Goal: Information Seeking & Learning: Understand process/instructions

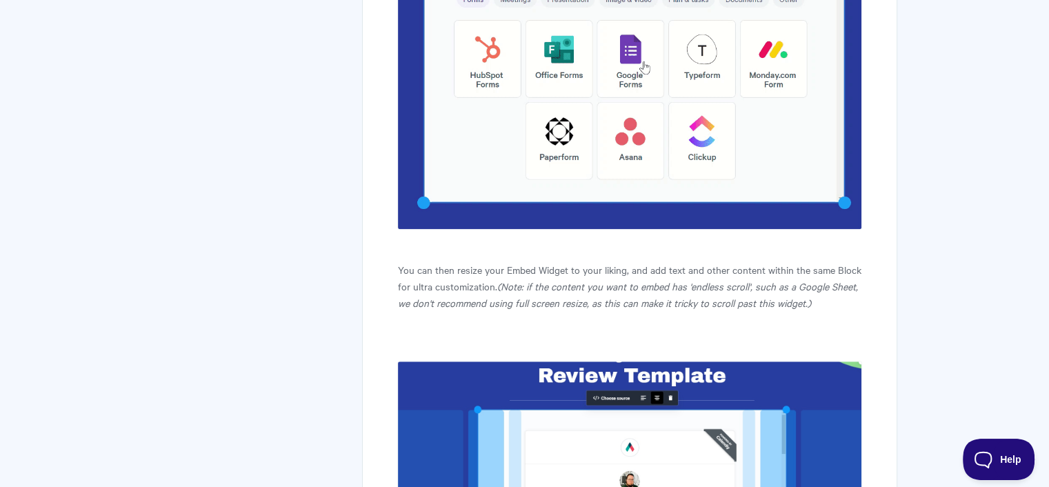
scroll to position [1379, 0]
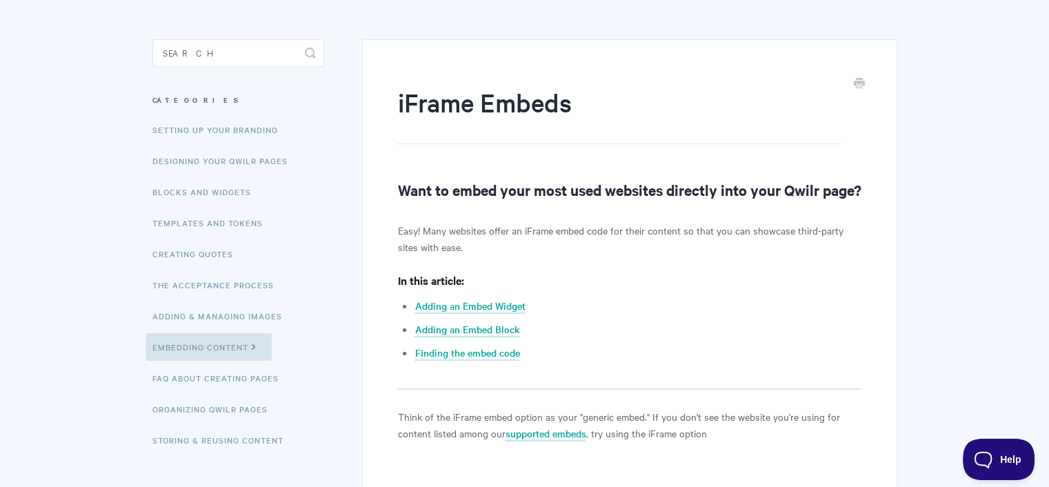
scroll to position [207, 0]
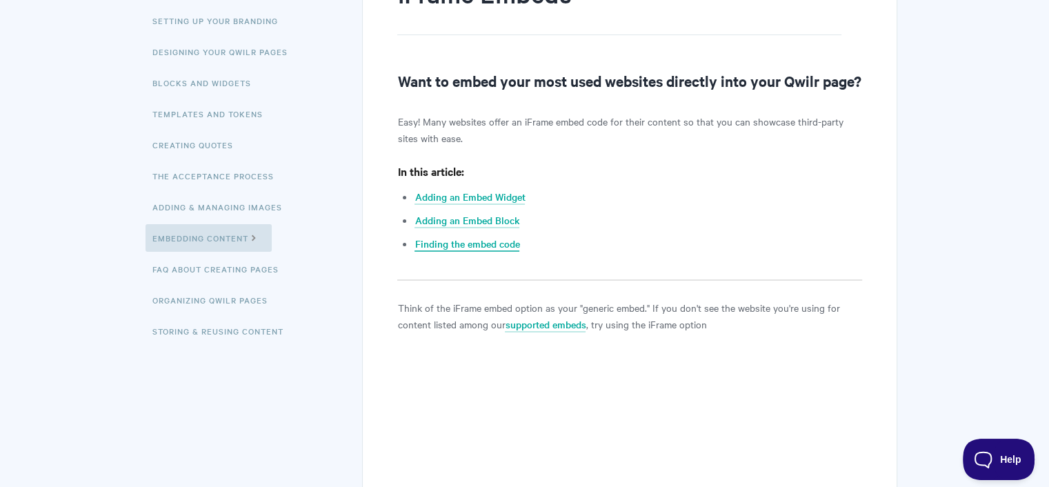
click at [452, 252] on link "Finding the embed code" at bounding box center [466, 244] width 105 height 15
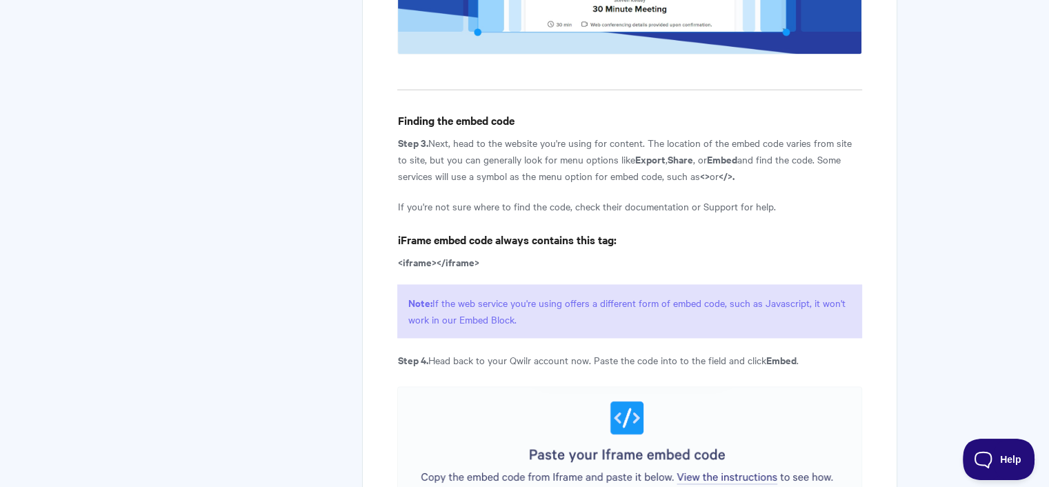
scroll to position [1852, 0]
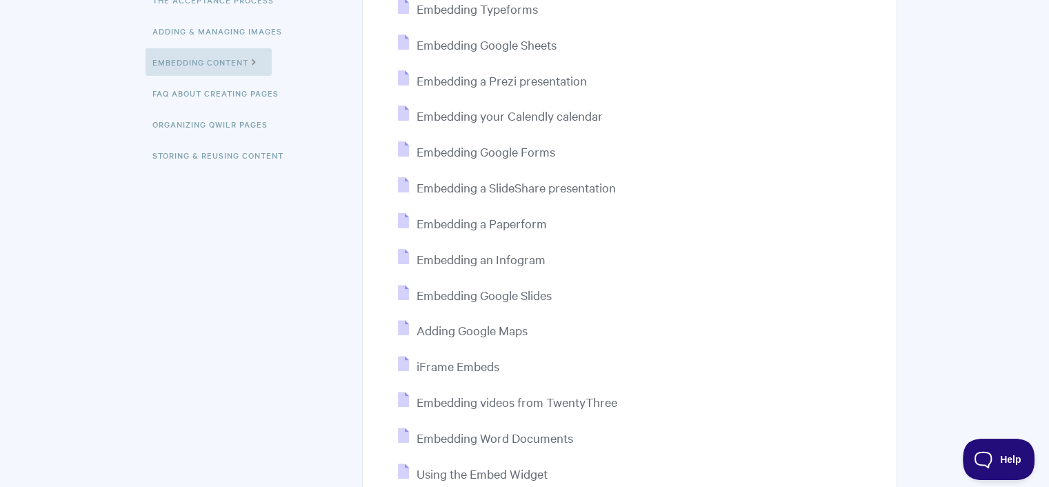
scroll to position [414, 0]
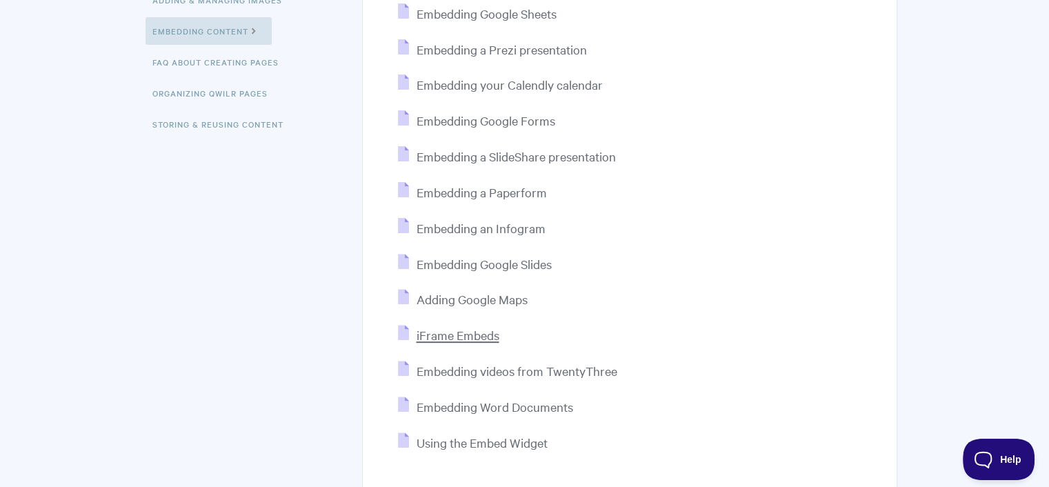
click at [460, 339] on span "iFrame Embeds" at bounding box center [457, 335] width 83 height 16
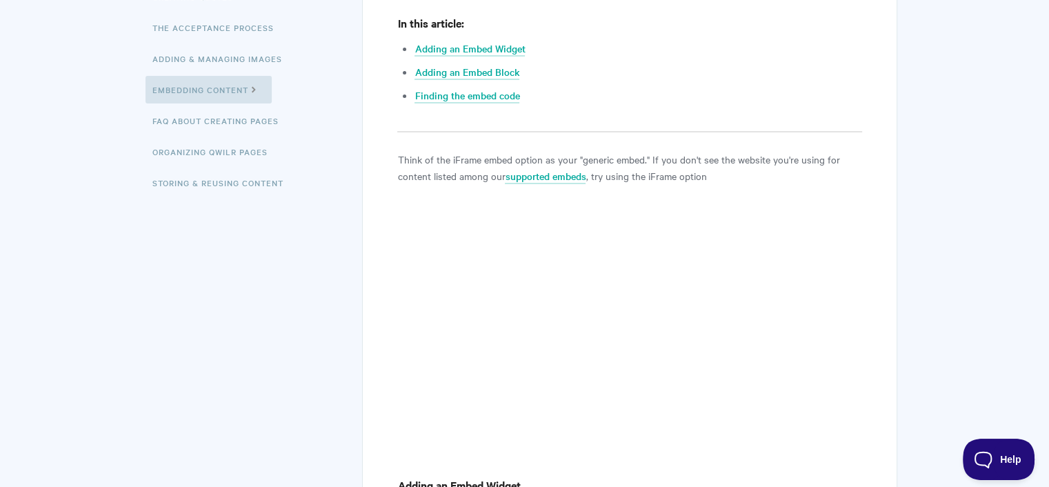
scroll to position [414, 0]
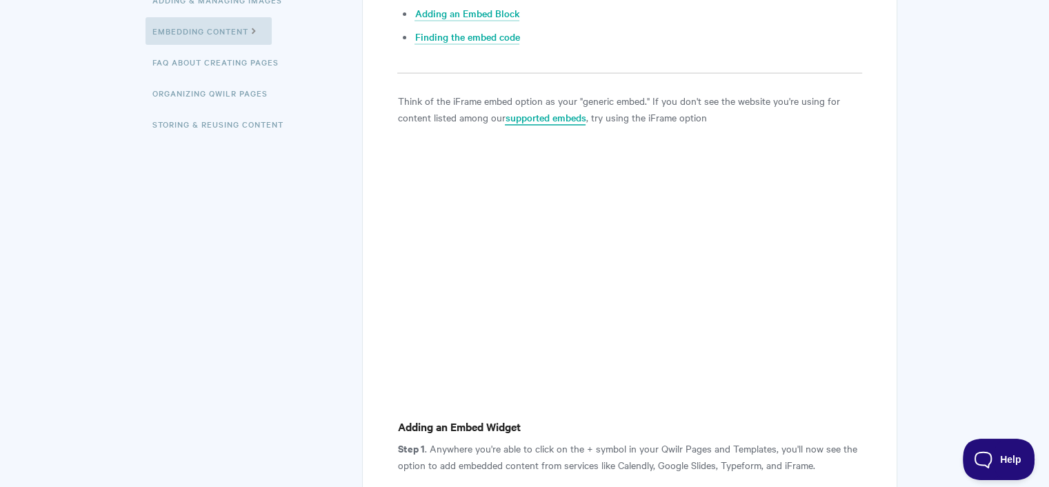
click at [546, 126] on link "supported embeds" at bounding box center [545, 117] width 81 height 15
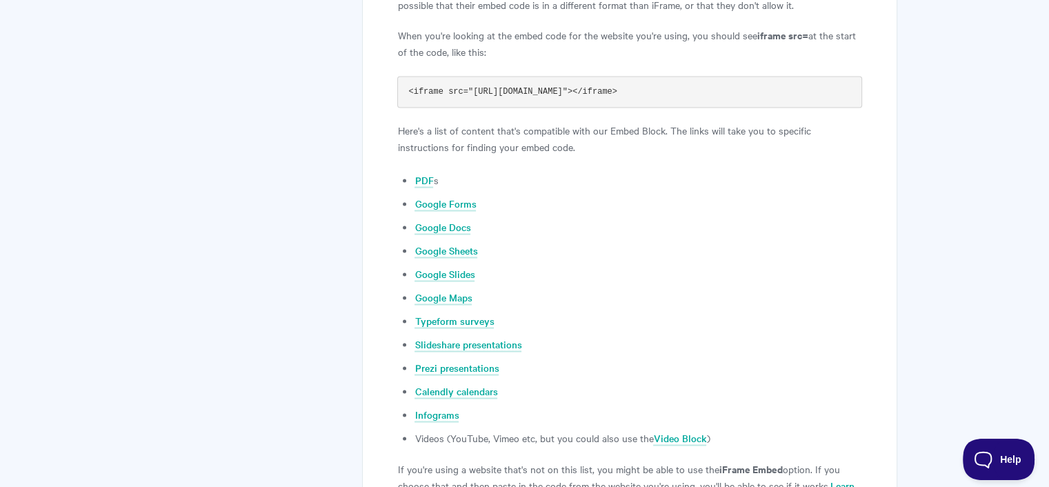
scroll to position [2783, 0]
